Goal: Navigation & Orientation: Find specific page/section

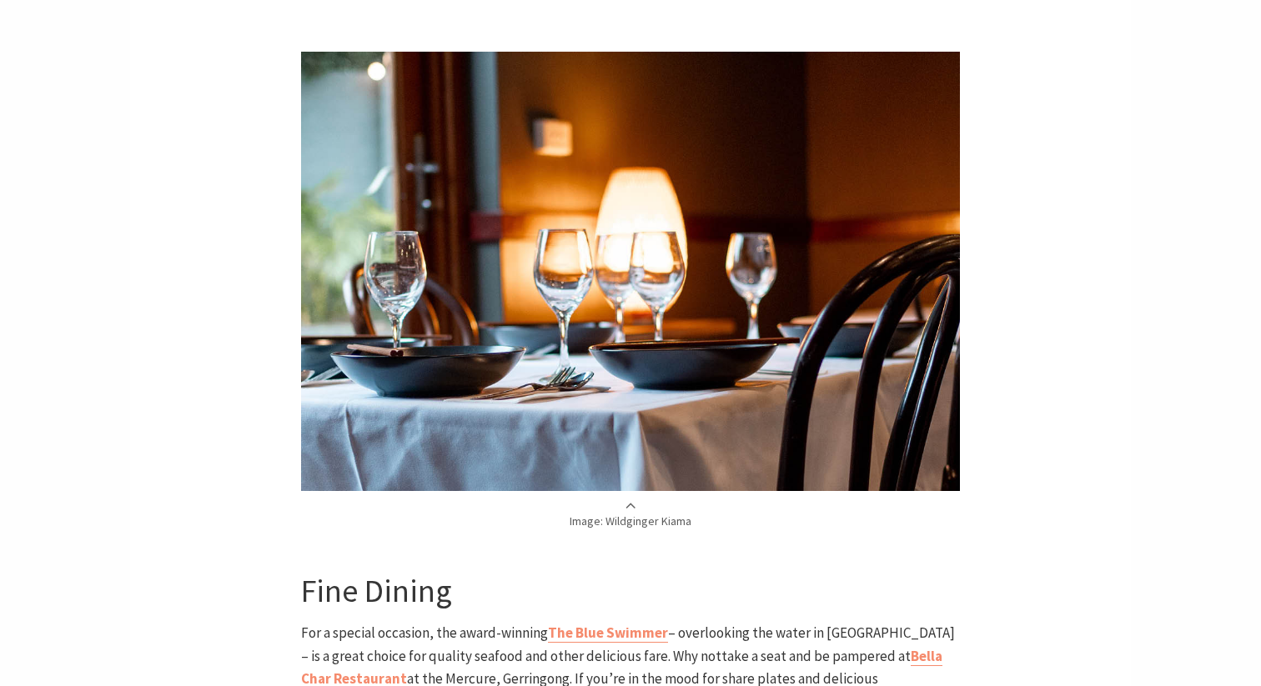
scroll to position [2841, 0]
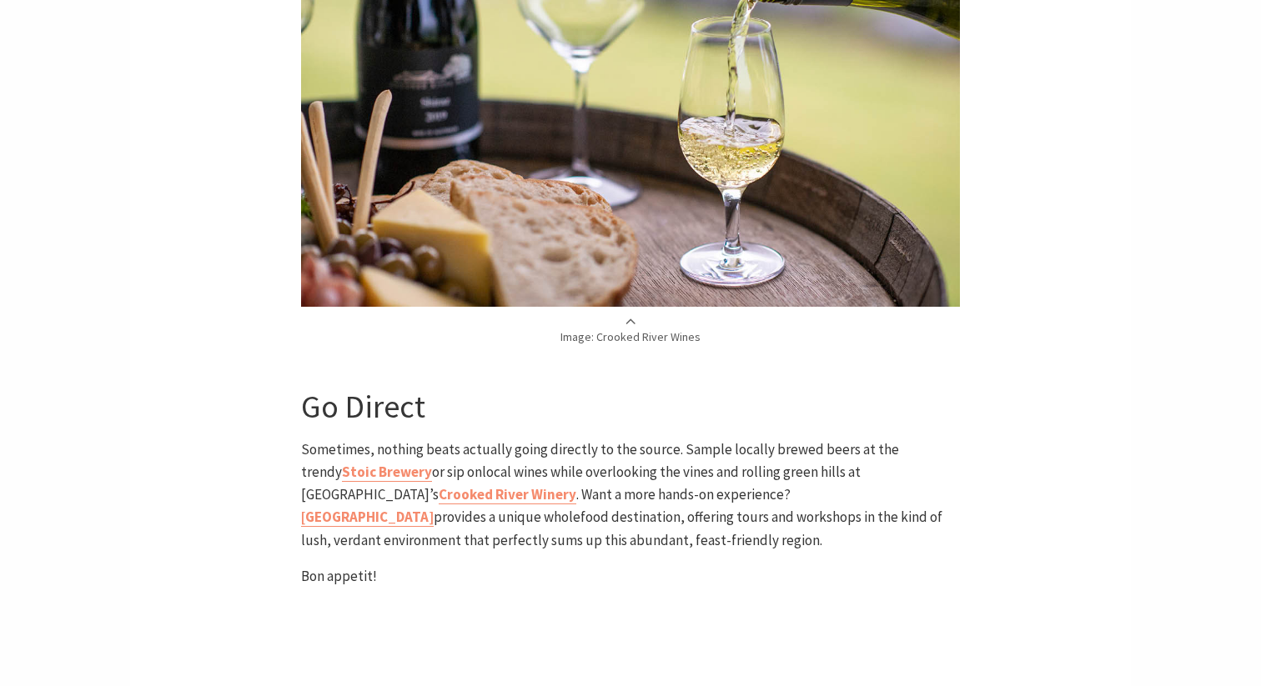
scroll to position [4592, 0]
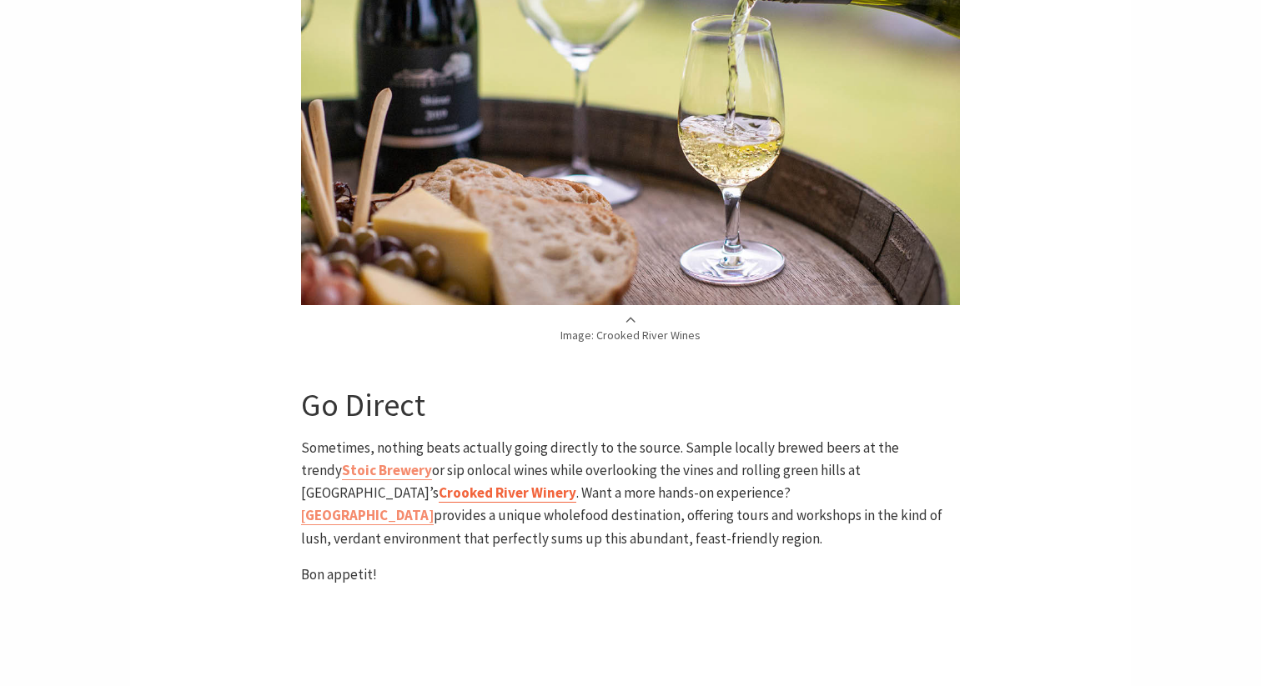
click at [576, 484] on b "Crooked River Winery" at bounding box center [508, 493] width 138 height 18
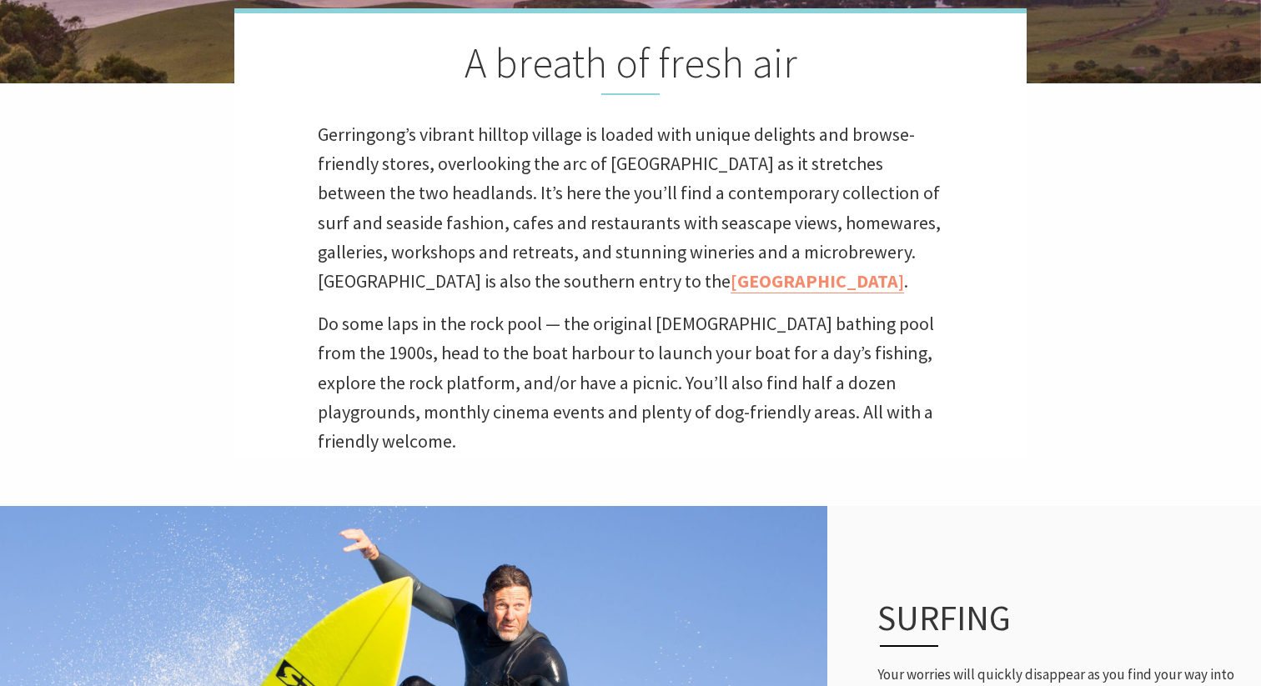
scroll to position [342, 0]
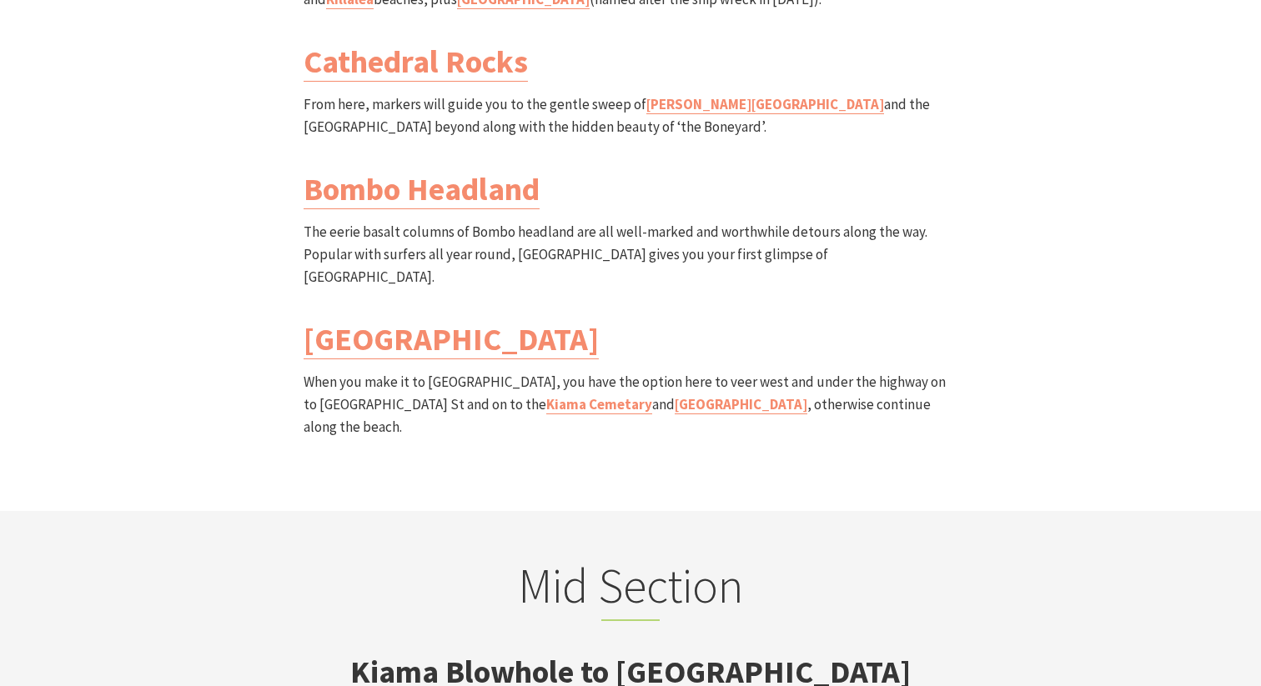
scroll to position [2704, 0]
